Goal: Task Accomplishment & Management: Complete application form

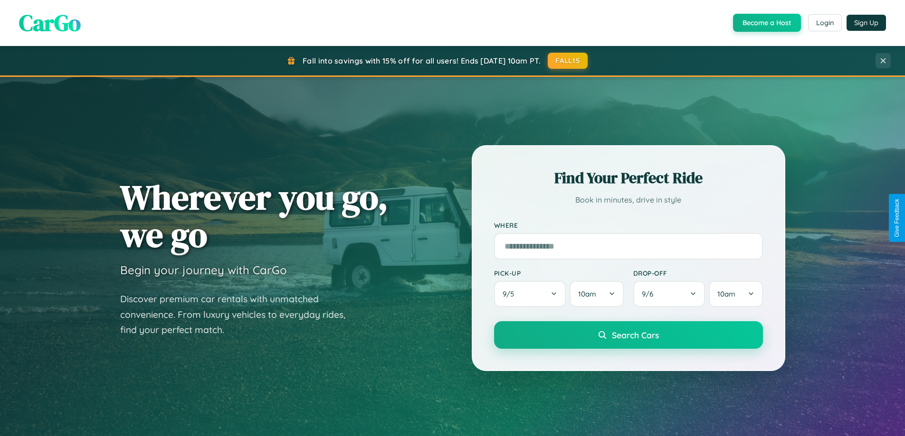
scroll to position [1827, 0]
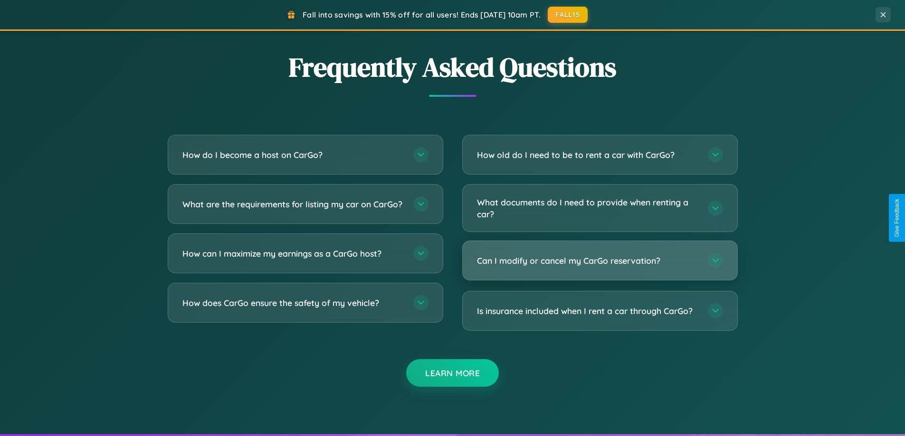
click at [599, 261] on h3 "Can I modify or cancel my CarGo reservation?" at bounding box center [587, 261] width 221 height 12
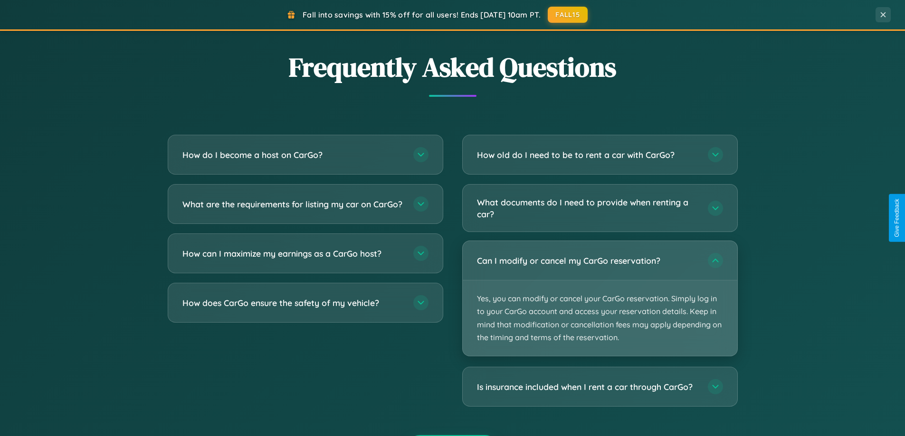
click at [599, 299] on p "Yes, you can modify or cancel your CarGo reservation. Simply log in to your Car…" at bounding box center [599, 318] width 274 height 75
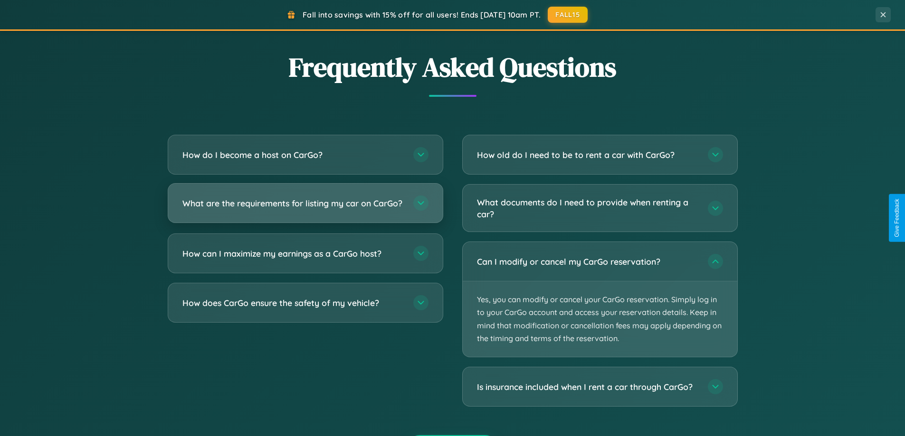
click at [305, 207] on h3 "What are the requirements for listing my car on CarGo?" at bounding box center [292, 204] width 221 height 12
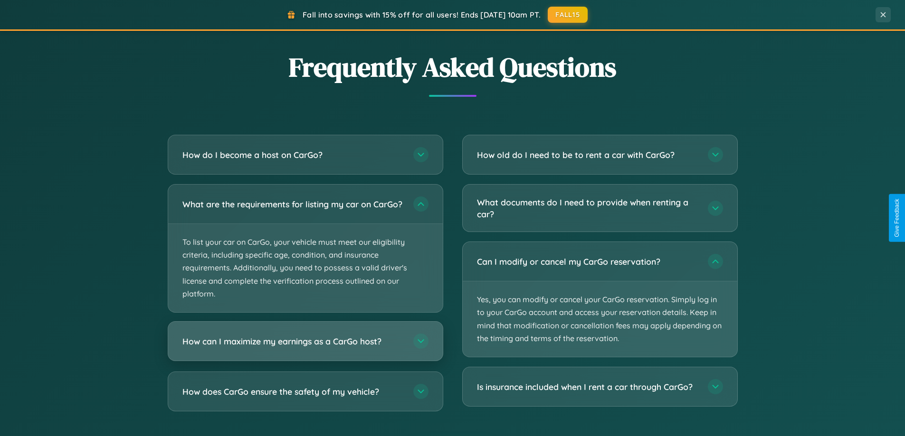
click at [305, 348] on h3 "How can I maximize my earnings as a CarGo host?" at bounding box center [292, 342] width 221 height 12
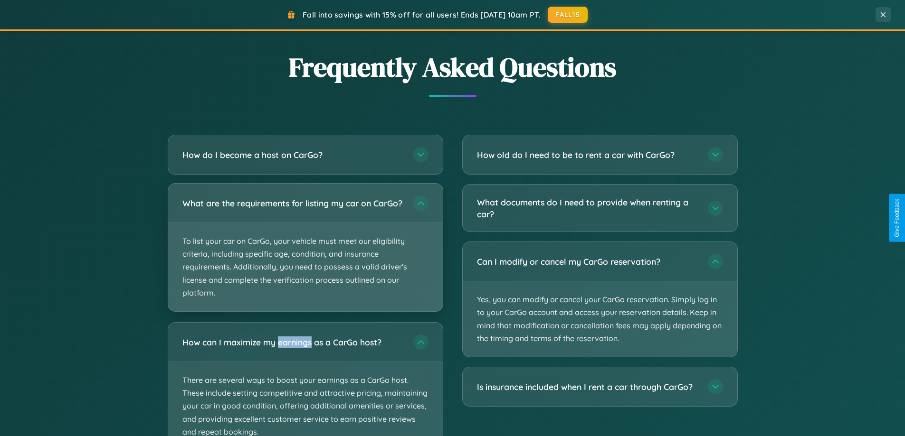
click at [305, 252] on p "To list your car on CarGo, your vehicle must meet our eligibility criteria, inc…" at bounding box center [305, 267] width 274 height 88
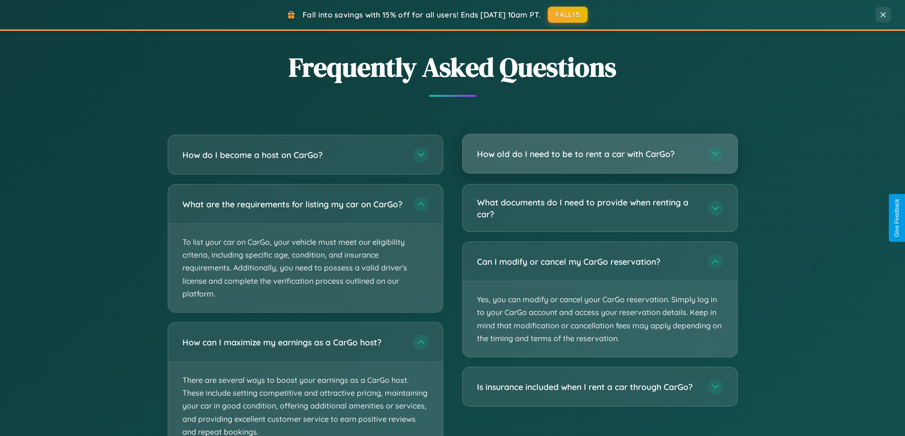
click at [599, 154] on h3 "How old do I need to be to rent a car with CarGo?" at bounding box center [587, 154] width 221 height 12
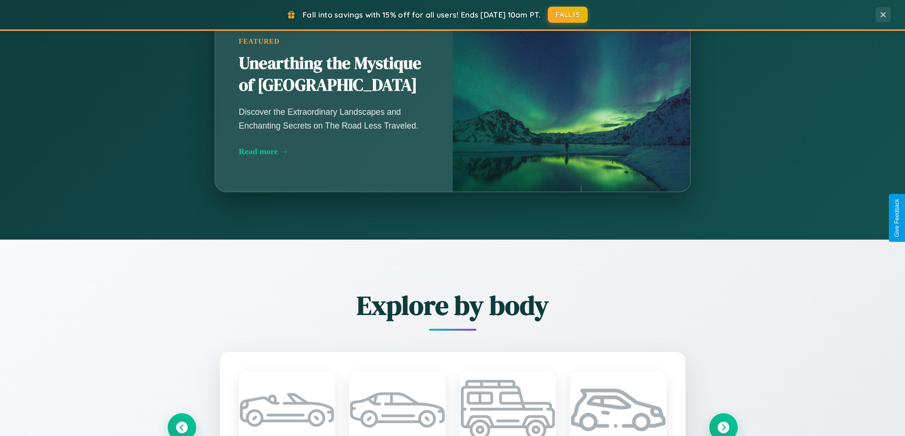
scroll to position [653, 0]
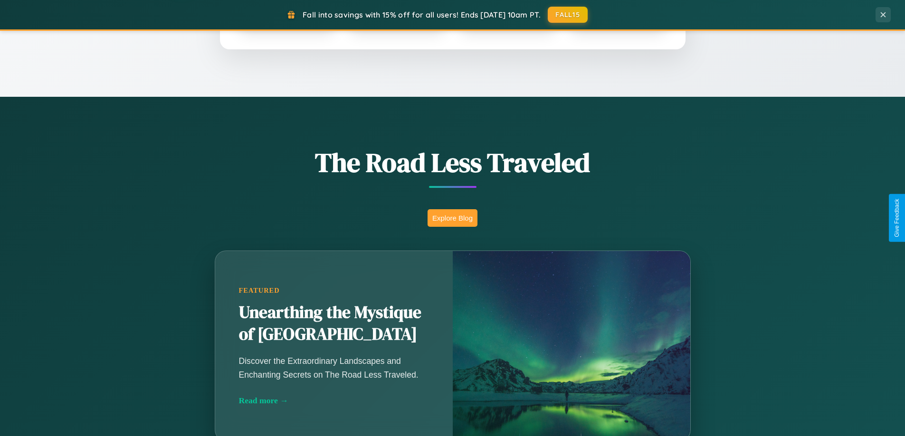
click at [452, 218] on button "Explore Blog" at bounding box center [452, 218] width 50 height 18
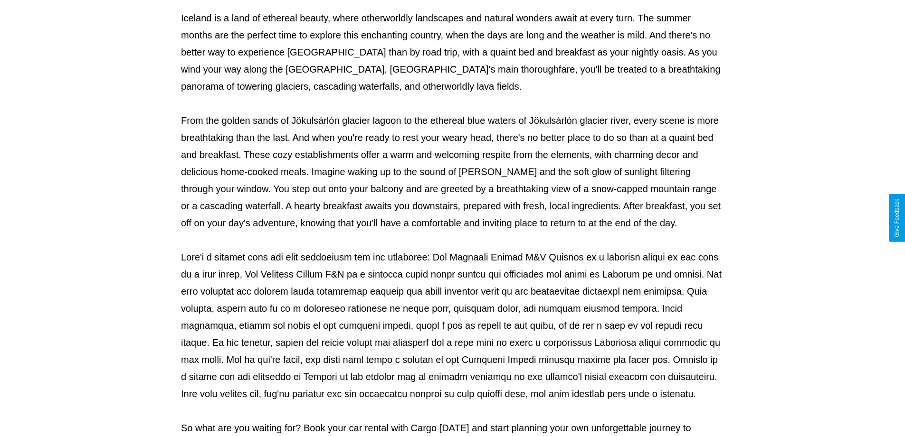
scroll to position [307, 0]
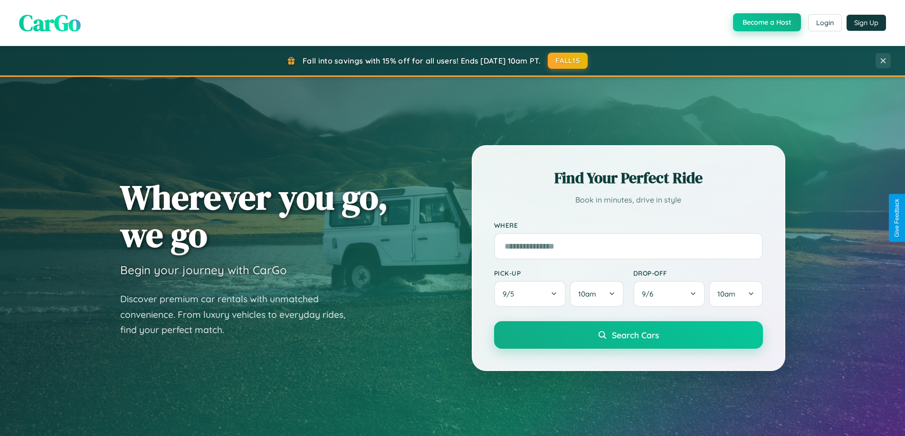
click at [765, 22] on button "Become a Host" at bounding box center [767, 22] width 68 height 18
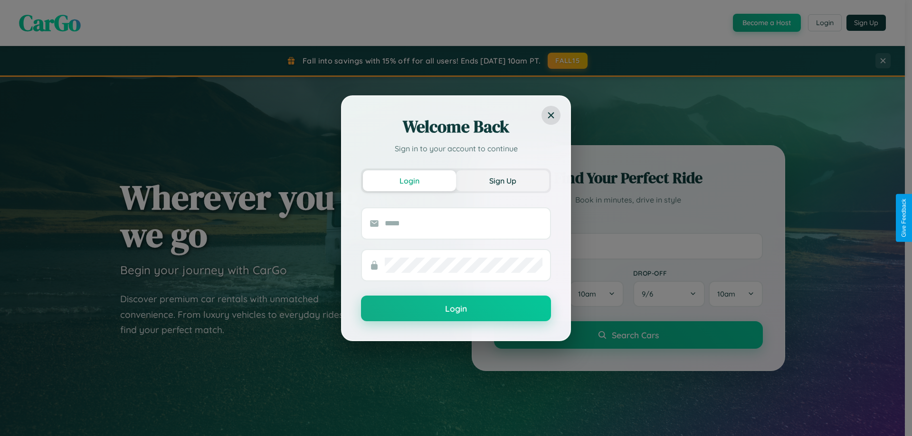
click at [502, 180] on button "Sign Up" at bounding box center [502, 180] width 93 height 21
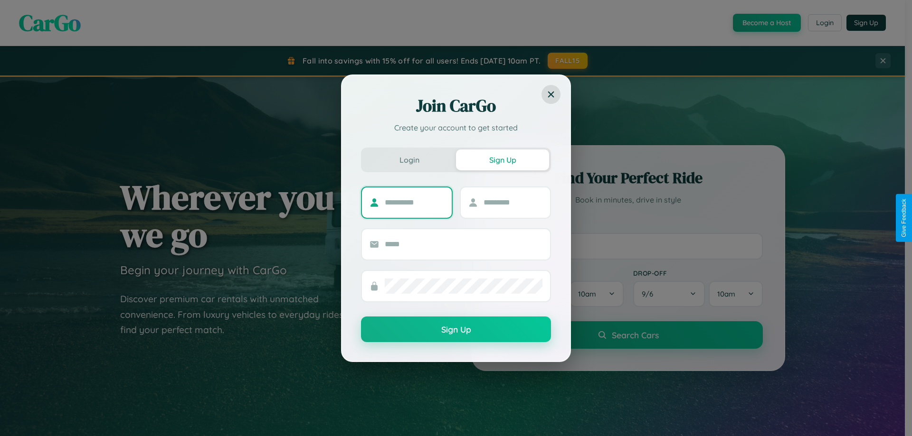
click at [414, 202] on input "text" at bounding box center [414, 202] width 59 height 15
type input "******"
click at [512, 202] on input "text" at bounding box center [512, 202] width 59 height 15
type input "*****"
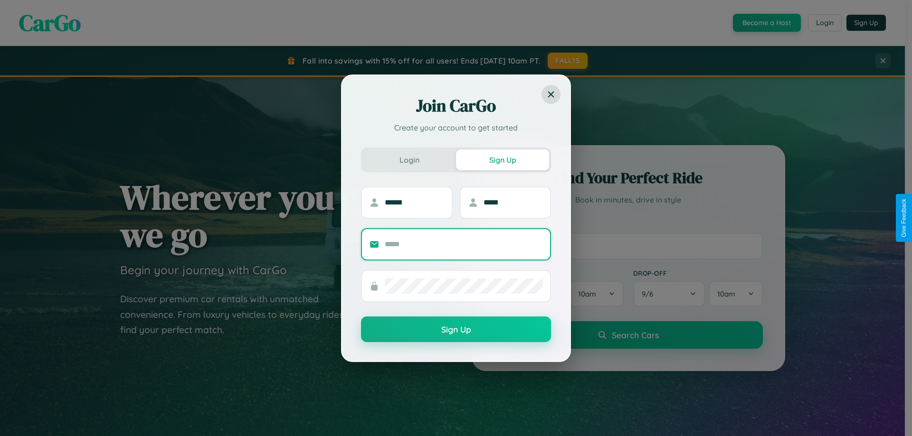
click at [463, 244] on input "text" at bounding box center [464, 244] width 158 height 15
type input "**********"
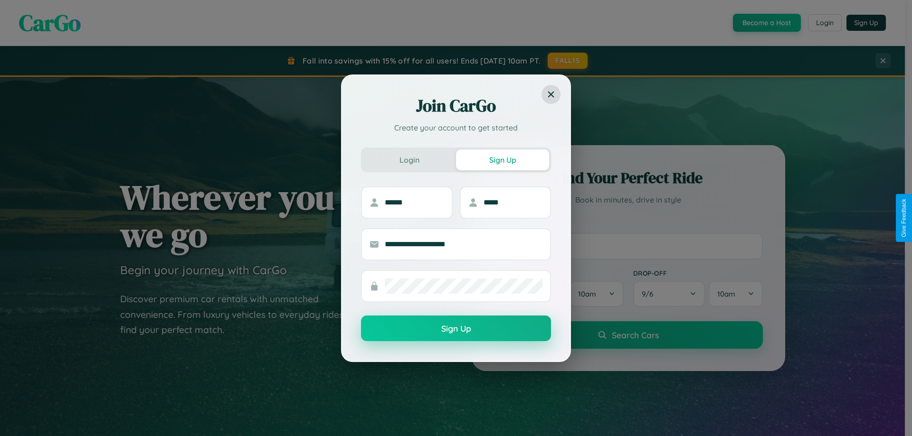
click at [456, 329] on button "Sign Up" at bounding box center [456, 329] width 190 height 26
